Goal: Communication & Community: Answer question/provide support

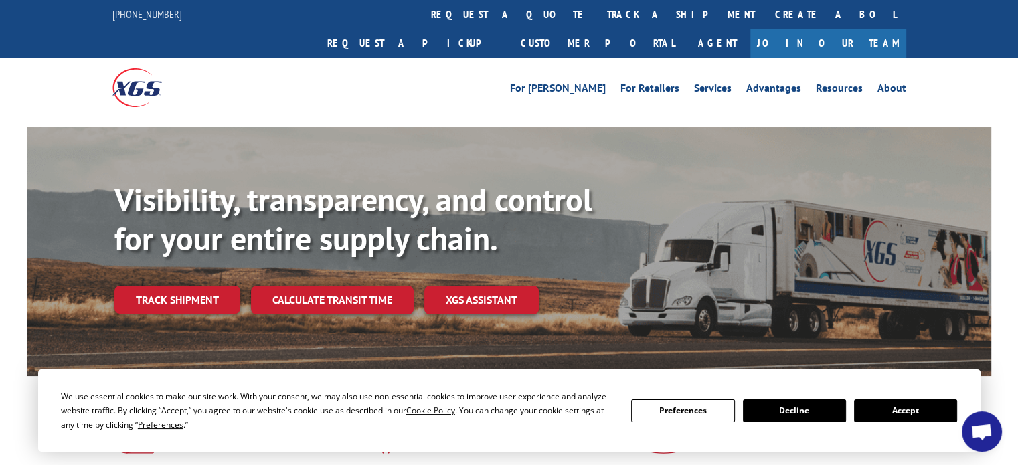
click at [982, 431] on span "Open chat" at bounding box center [982, 433] width 22 height 19
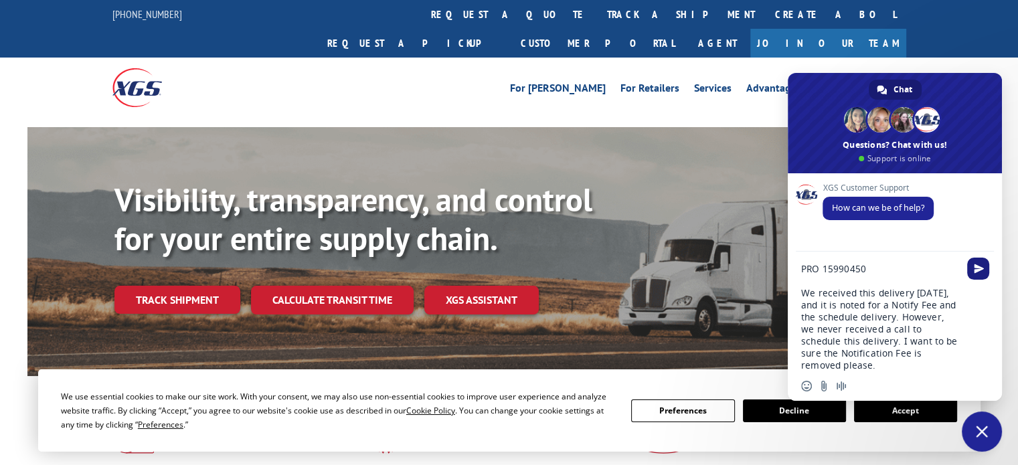
type textarea "PRO 15990450 We received this delivery [DATE], and it is noted for a Notify Fee…"
click at [978, 270] on span "Send" at bounding box center [979, 269] width 10 height 10
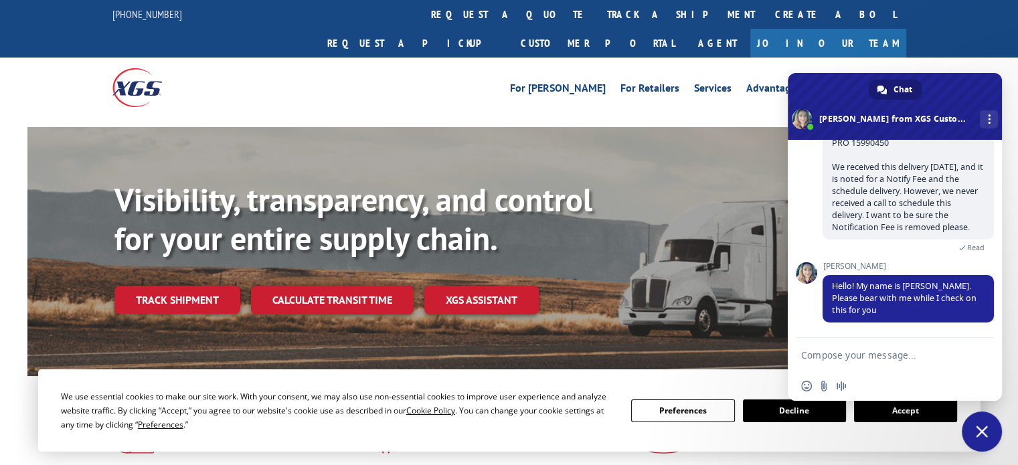
scroll to position [95, 0]
type textarea "T"
type textarea "Hello [PERSON_NAME]. Thank you."
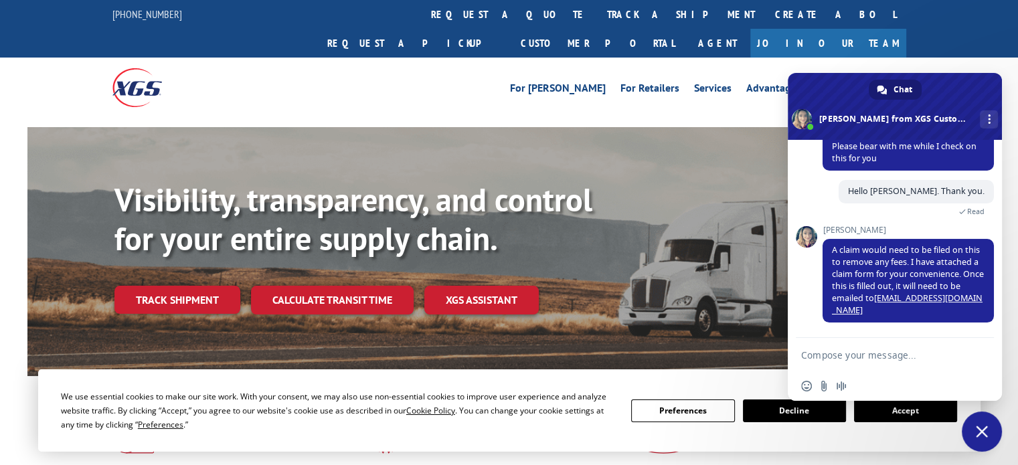
scroll to position [269, 0]
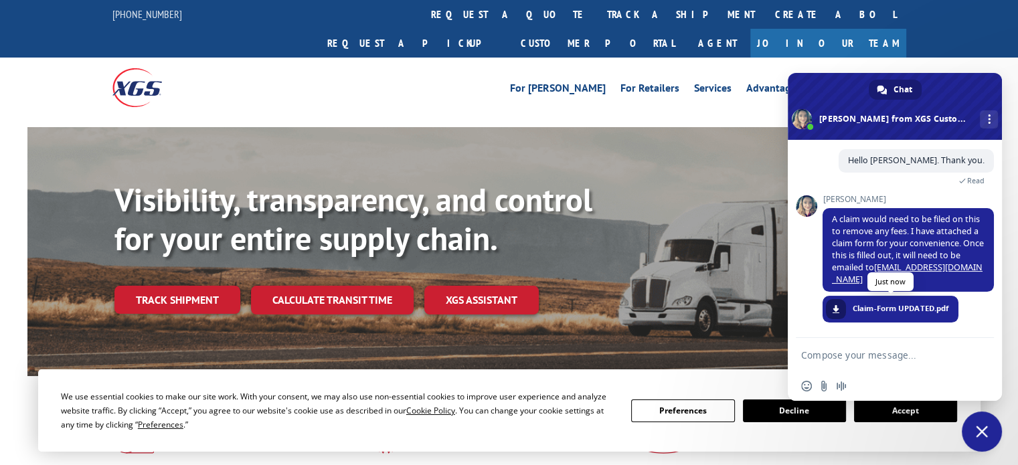
click at [836, 307] on span at bounding box center [836, 309] width 8 height 8
drag, startPoint x: 919, startPoint y: 264, endPoint x: 918, endPoint y: 287, distance: 22.8
click at [918, 287] on span "A claim would need to be filed on this to remove any fees. I have attached a cl…" at bounding box center [908, 250] width 171 height 84
copy span "[EMAIL_ADDRESS][DOMAIN_NAME]"
click at [864, 353] on textarea "Compose your message..." at bounding box center [880, 355] width 158 height 12
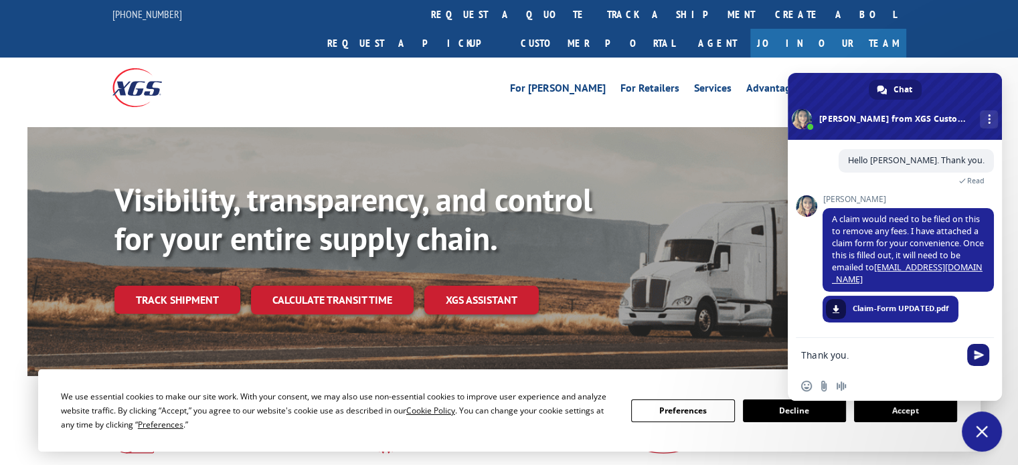
type textarea "Thank you."
click at [983, 349] on span "Send" at bounding box center [978, 355] width 22 height 22
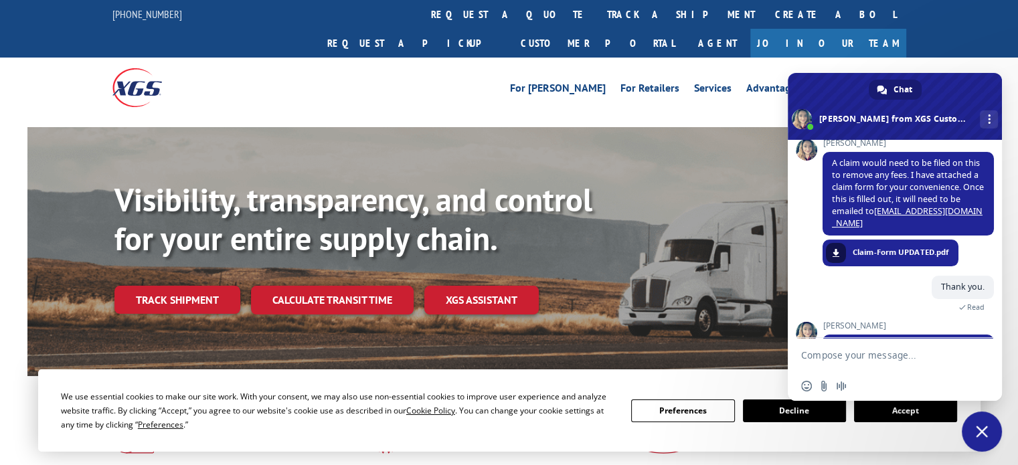
scroll to position [362, 0]
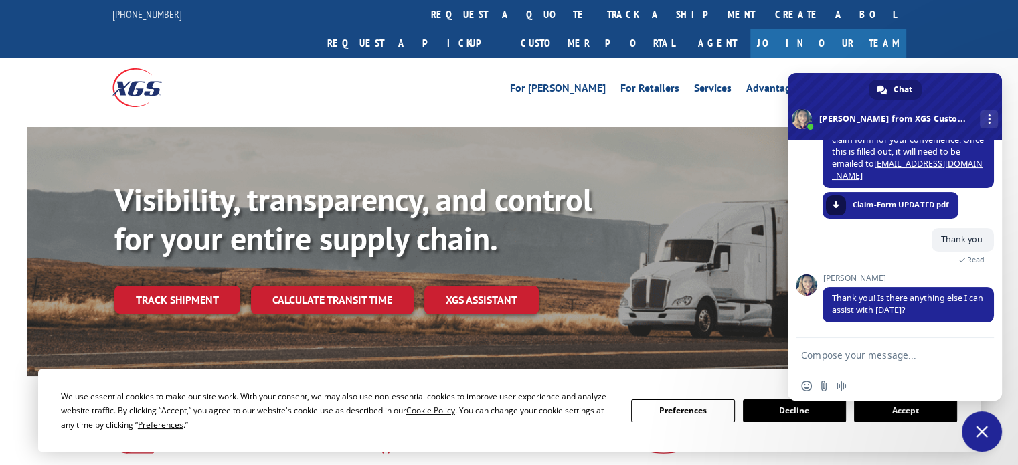
click at [901, 356] on textarea "Compose your message..." at bounding box center [880, 355] width 158 height 12
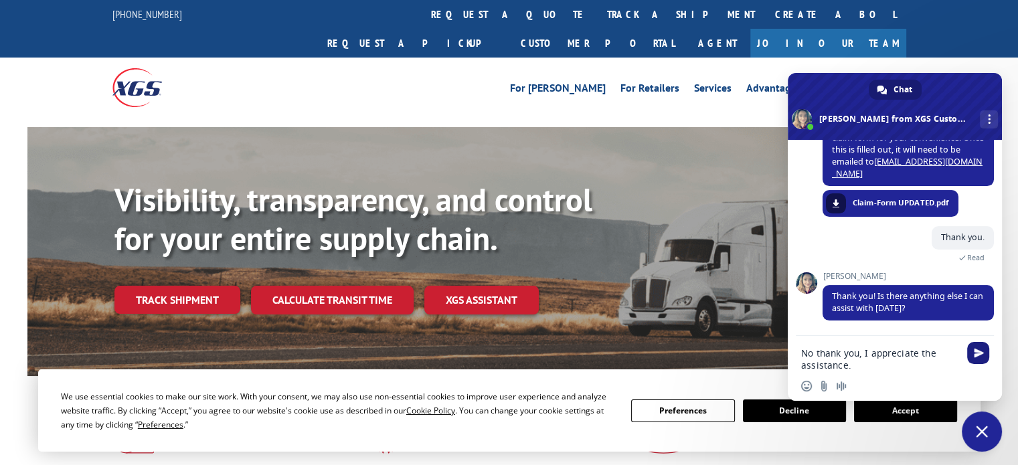
type textarea "No thank you, I appreciate the assistance."
click at [980, 358] on span "Send" at bounding box center [978, 353] width 22 height 22
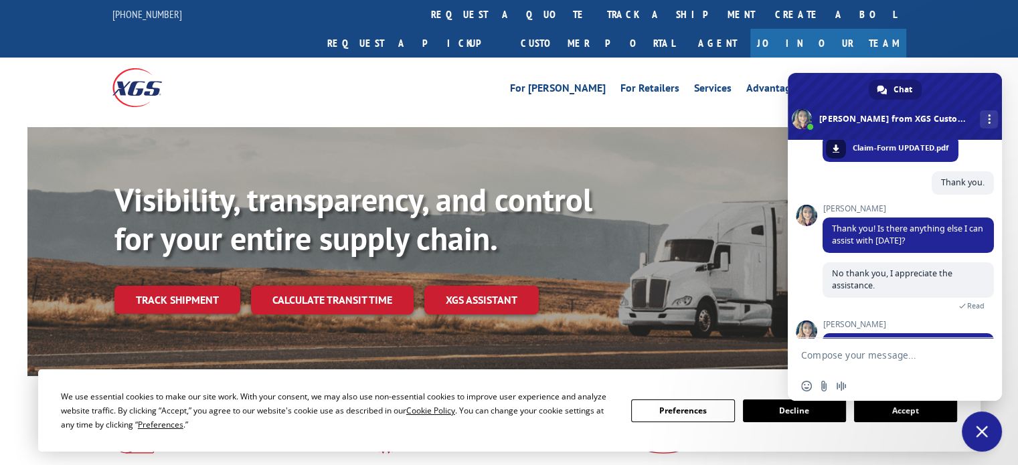
scroll to position [530, 0]
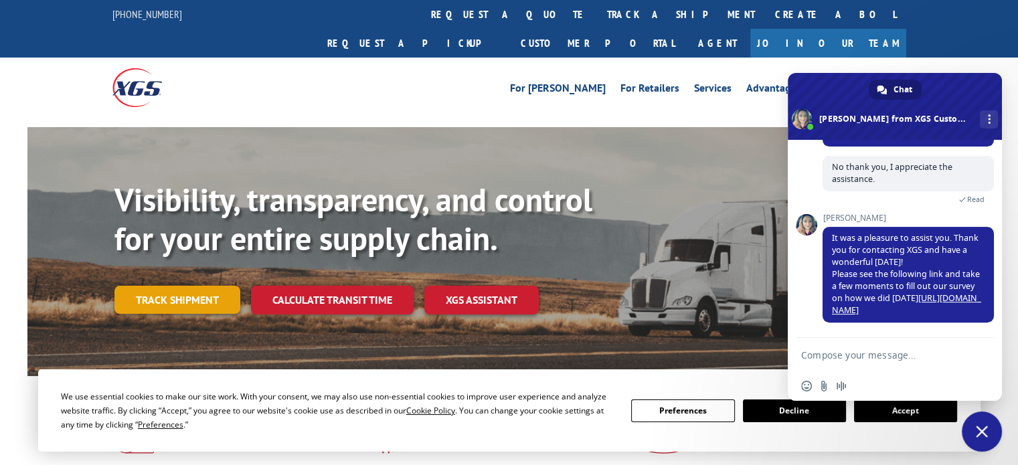
click at [155, 286] on link "Track shipment" at bounding box center [177, 300] width 126 height 28
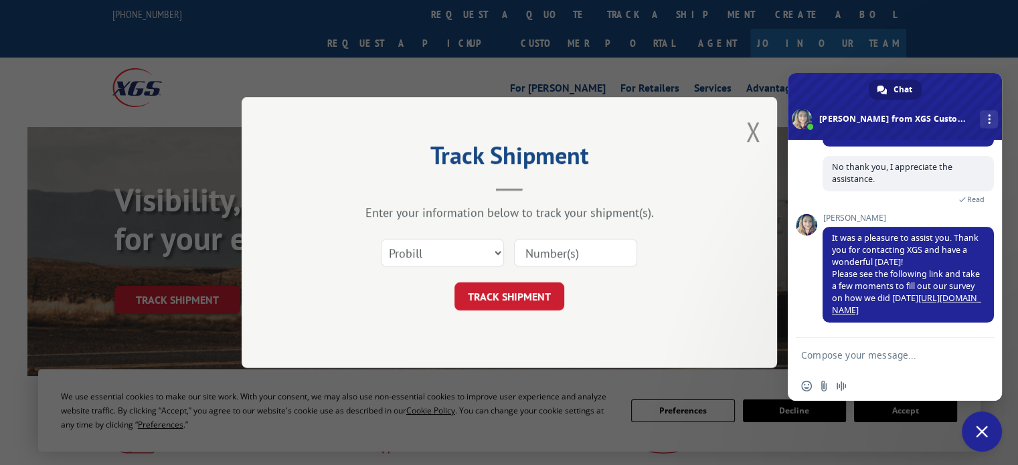
click at [544, 244] on input at bounding box center [575, 253] width 123 height 28
type input "15990450"
click at [549, 303] on button "TRACK SHIPMENT" at bounding box center [510, 297] width 110 height 28
